Goal: Find specific page/section

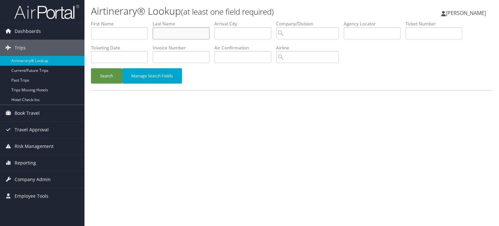
click at [169, 32] on input "text" at bounding box center [181, 33] width 57 height 12
drag, startPoint x: 370, startPoint y: 34, endPoint x: 363, endPoint y: 36, distance: 7.1
click at [370, 34] on input "text" at bounding box center [372, 33] width 57 height 12
paste input "D59P96"
type input "D59P96"
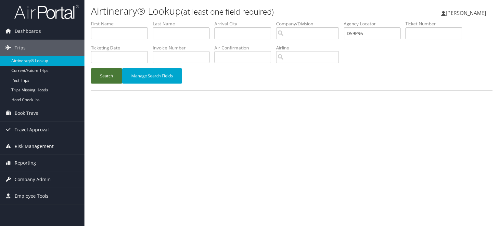
click at [104, 78] on button "Search" at bounding box center [106, 75] width 31 height 15
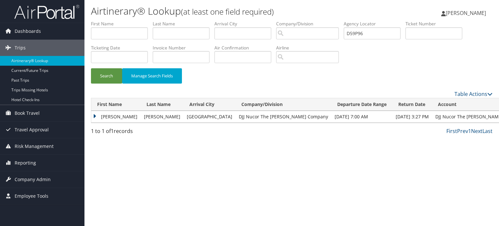
click at [94, 115] on td "[PERSON_NAME]" at bounding box center [115, 117] width 49 height 12
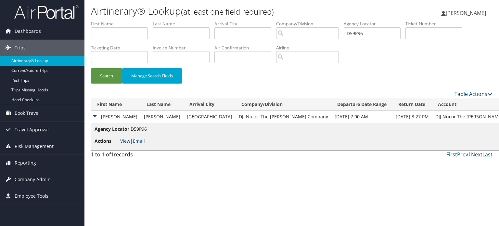
click at [123, 140] on link "View" at bounding box center [125, 141] width 10 height 6
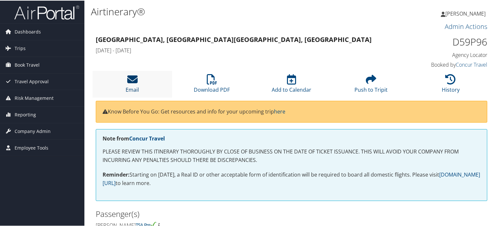
click at [131, 78] on icon at bounding box center [132, 78] width 10 height 10
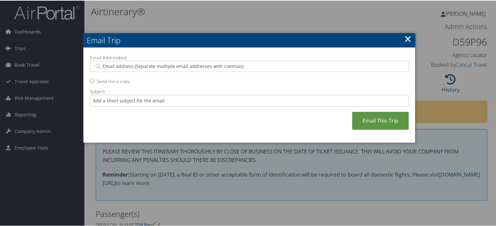
click at [190, 61] on div at bounding box center [249, 65] width 319 height 11
paste input "MARK.BONNER@DJJ.COM"
type input "MARK.BONNER@DJJ.COM"
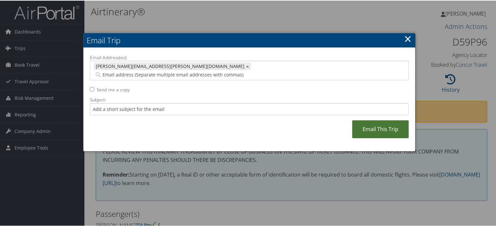
click at [379, 125] on link "Email This Trip" at bounding box center [380, 129] width 57 height 18
